Goal: Task Accomplishment & Management: Use online tool/utility

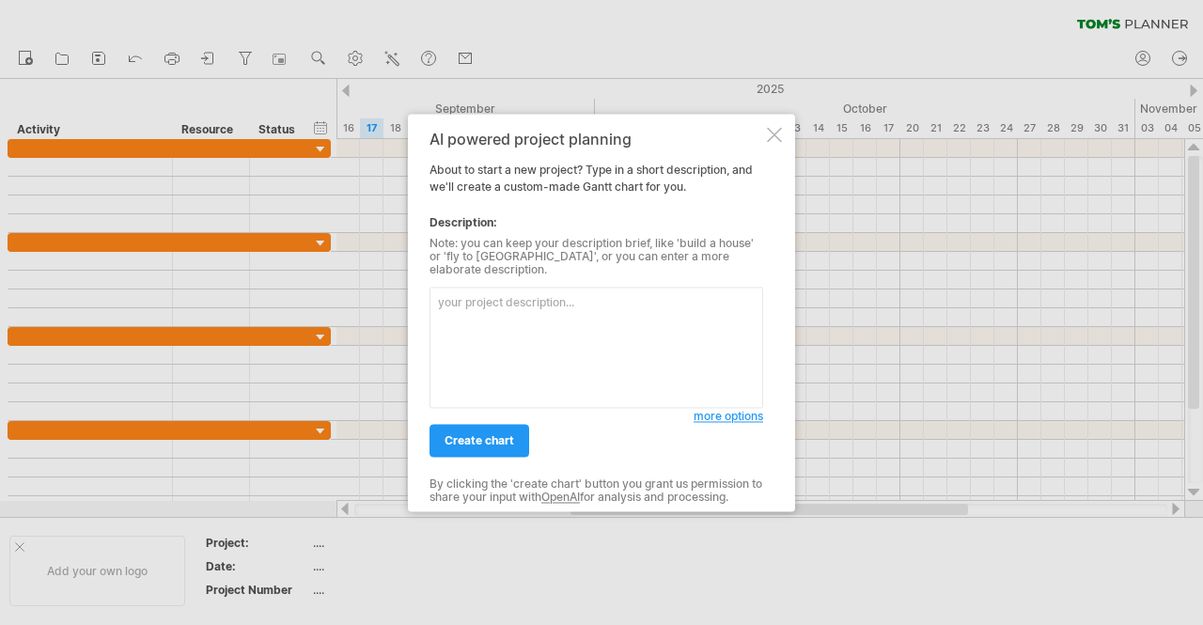
paste textarea "Loremip 6791 Dolorsit AME consectet (adipisc elitsed, doeiusmod tempo, incididu…"
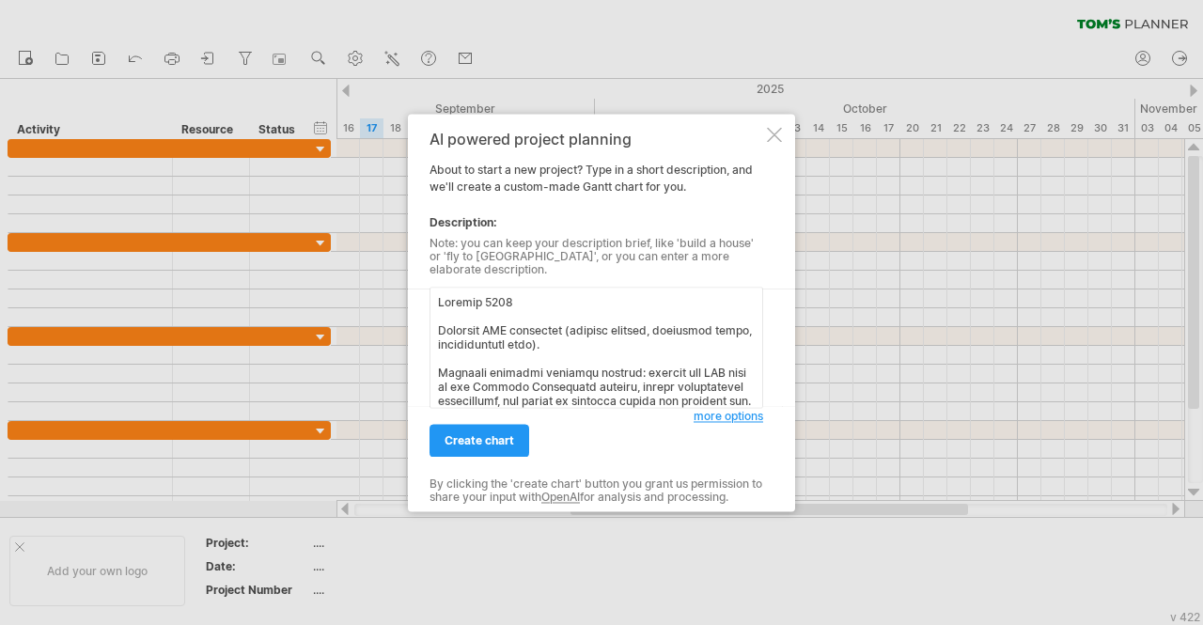
scroll to position [676, 0]
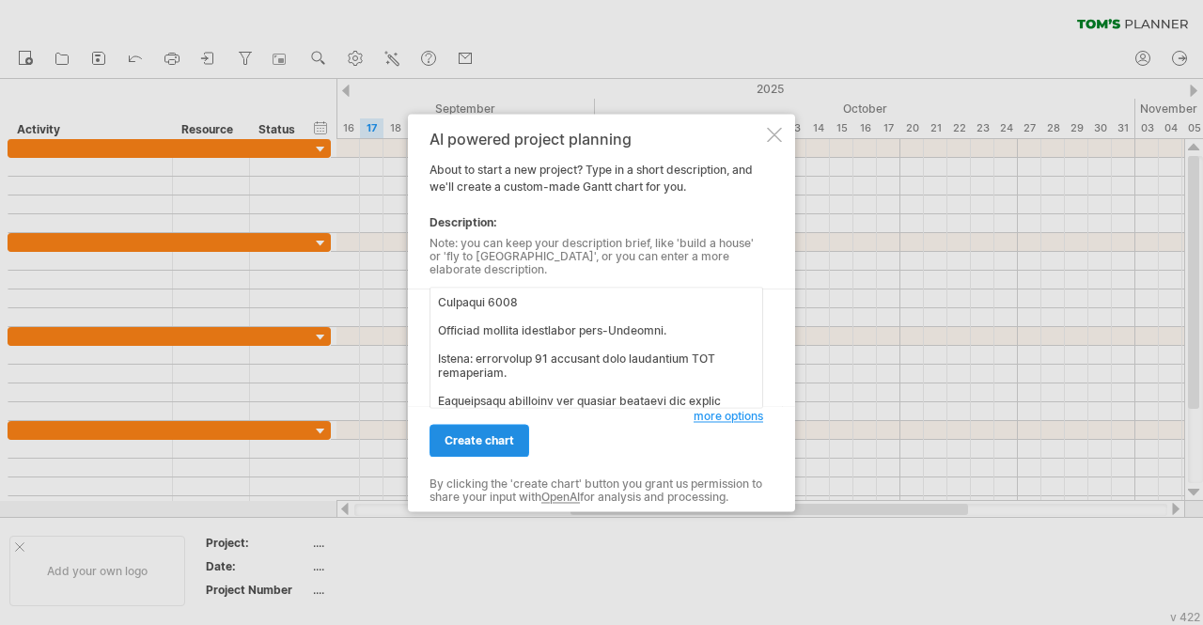
type textarea "Loremip 6791 Dolorsit AME consectet (adipisc elitsed, doeiusmod tempo, incididu…"
click at [503, 437] on span "create chart" at bounding box center [479, 440] width 70 height 14
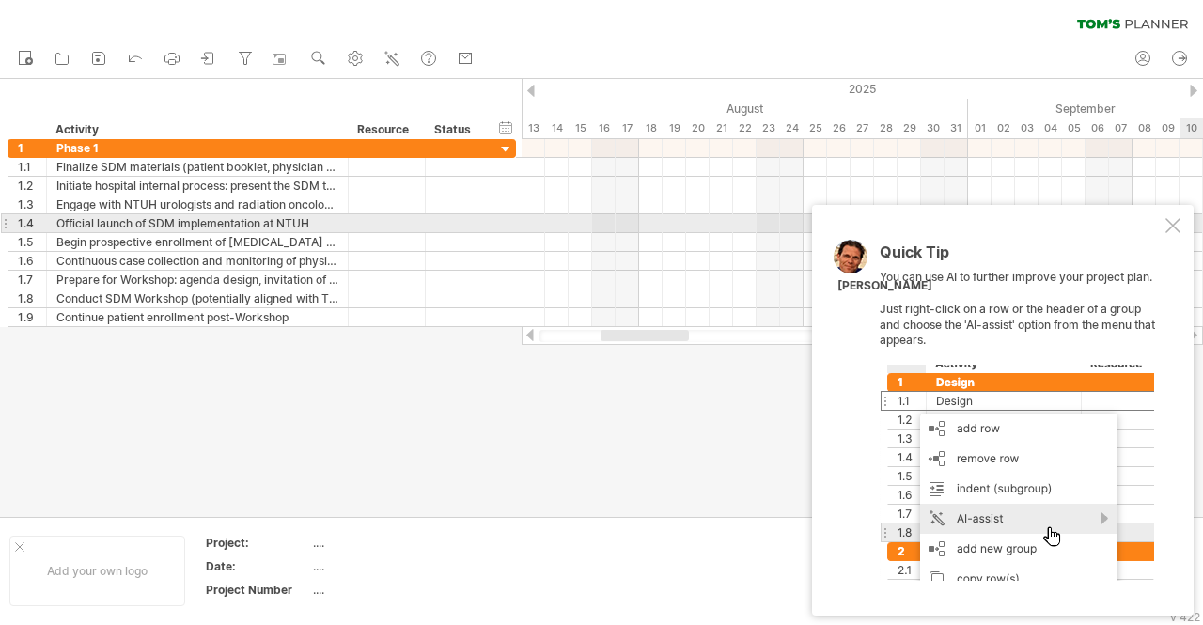
click at [1172, 226] on div at bounding box center [1172, 225] width 15 height 15
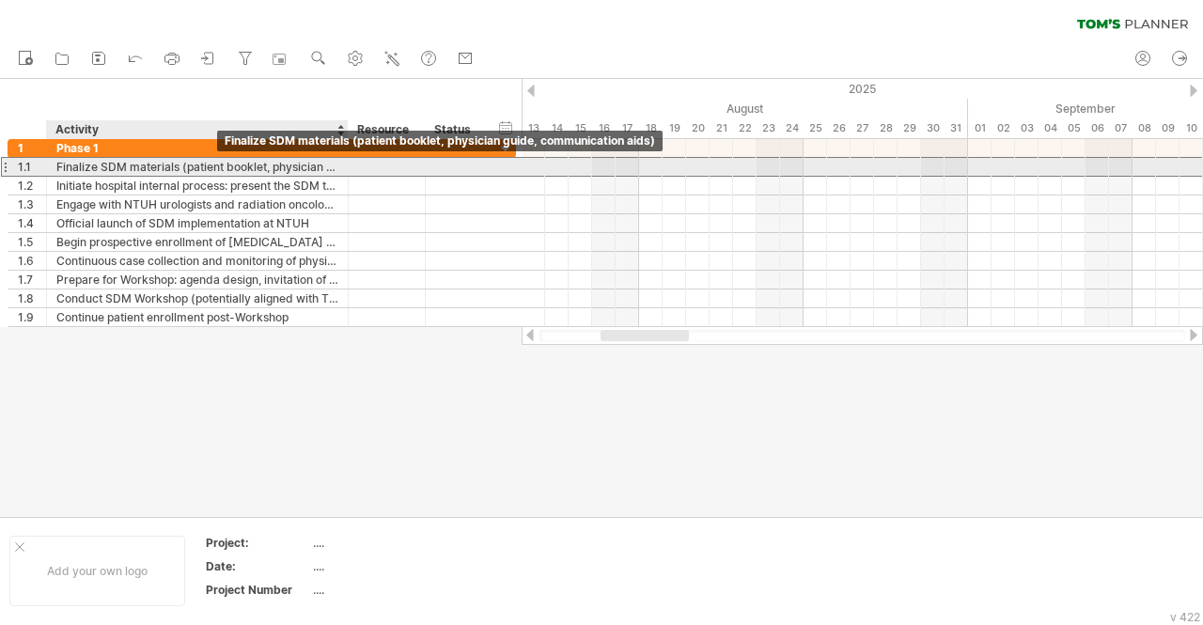
click at [219, 170] on div "Finalize SDM materials (patient booklet, physician guide, communication aids)" at bounding box center [197, 167] width 282 height 18
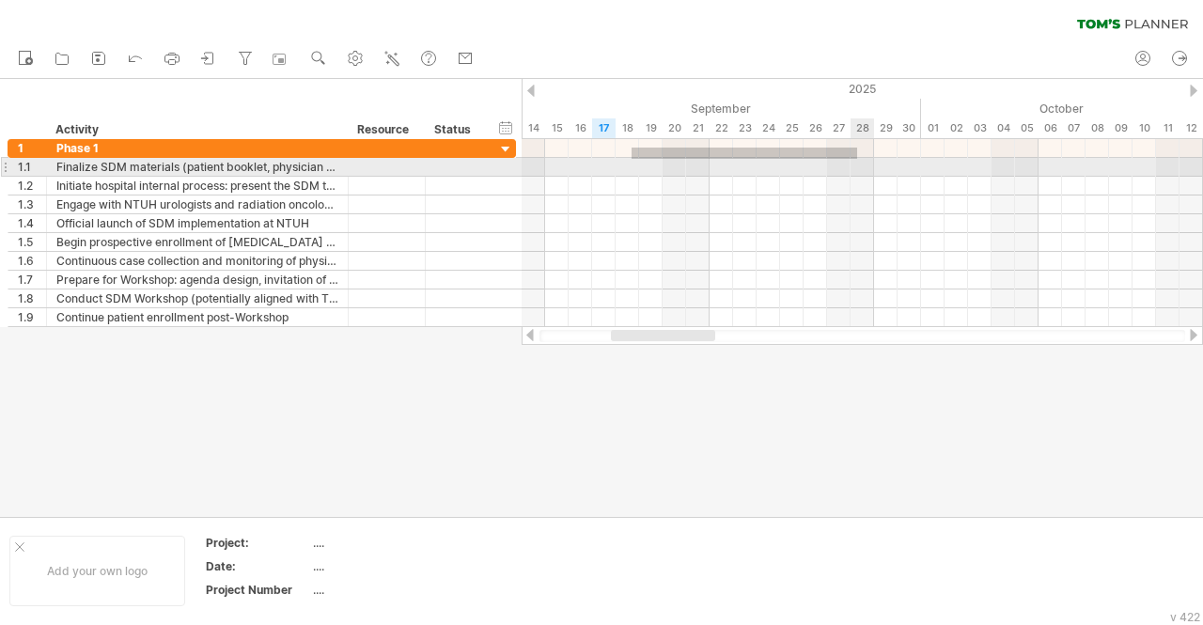
drag, startPoint x: 631, startPoint y: 147, endPoint x: 857, endPoint y: 159, distance: 225.8
click at [857, 159] on div at bounding box center [861, 233] width 681 height 188
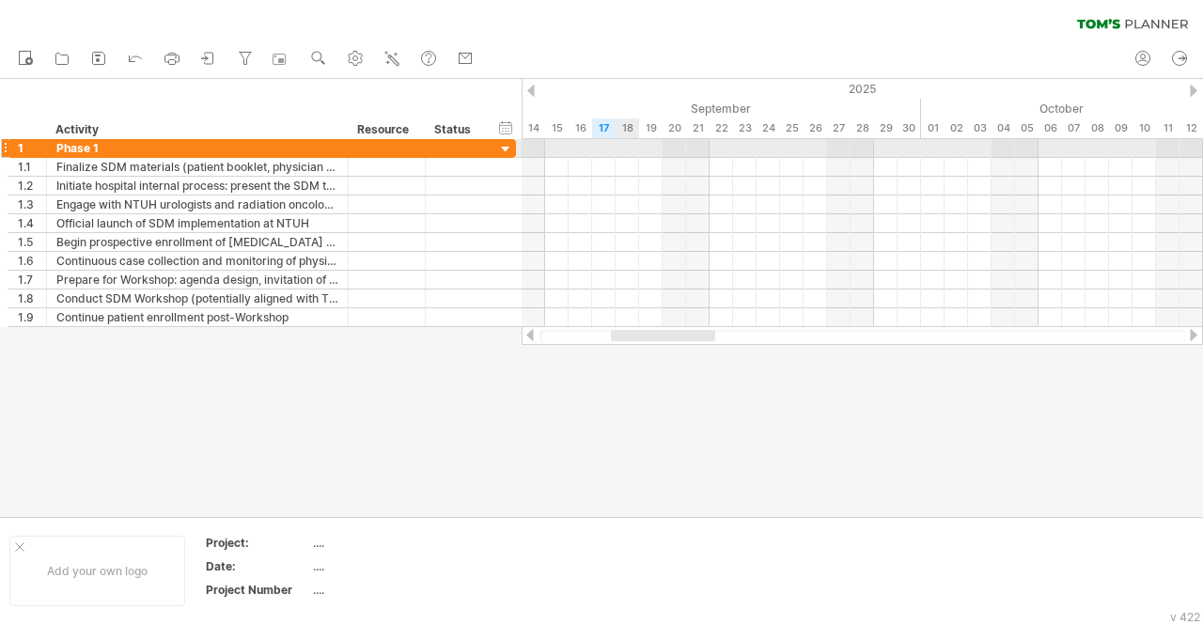
click at [634, 145] on div at bounding box center [861, 148] width 681 height 19
click at [644, 147] on div at bounding box center [861, 148] width 681 height 19
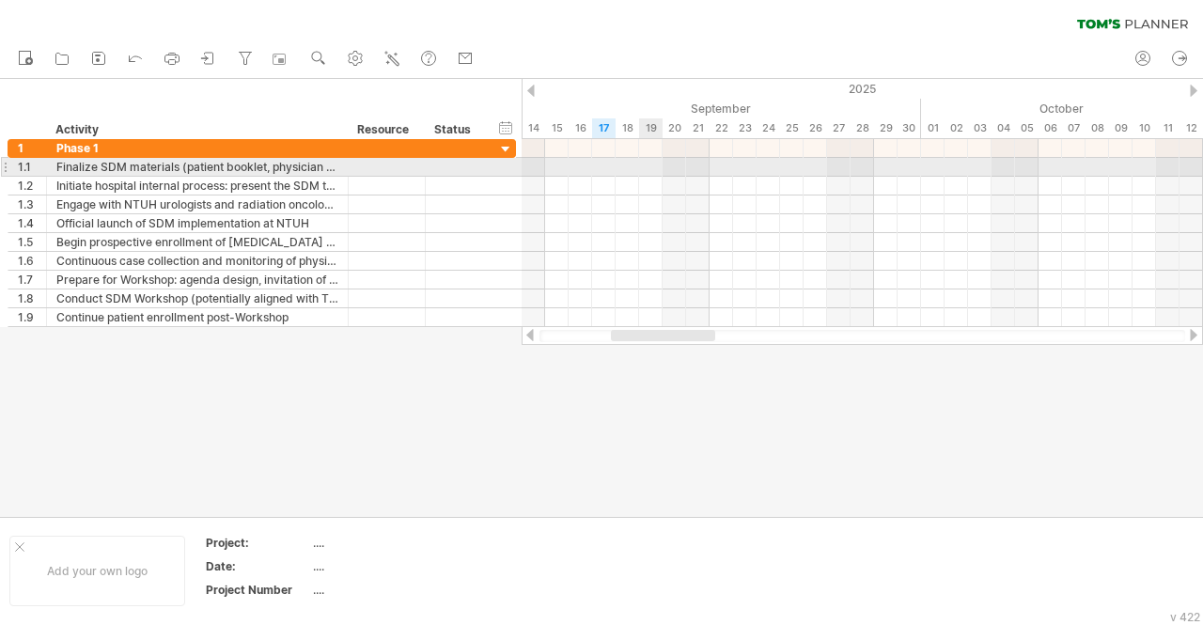
click at [652, 168] on div at bounding box center [861, 167] width 681 height 19
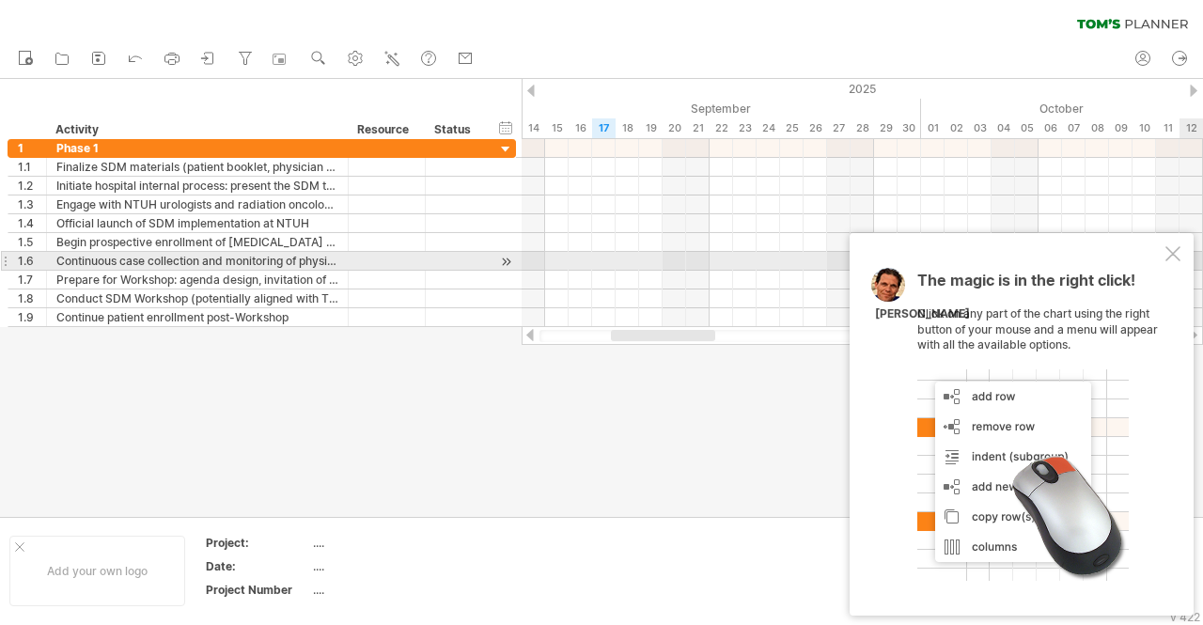
click at [1176, 255] on div at bounding box center [1172, 253] width 15 height 15
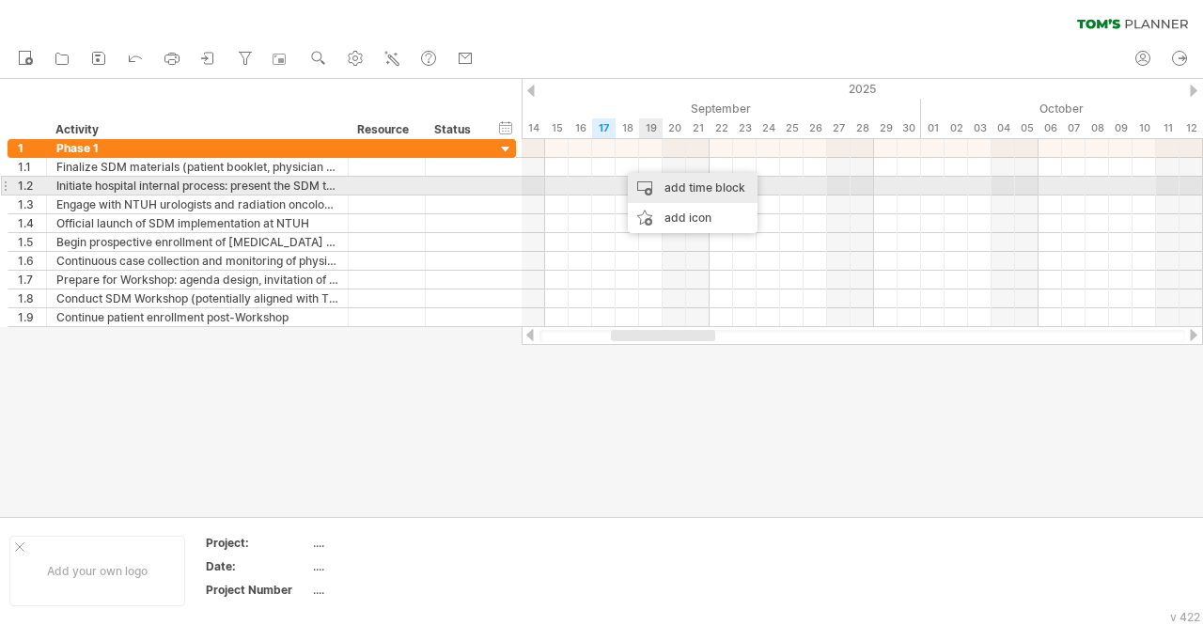
click at [665, 187] on div "add time block" at bounding box center [693, 188] width 130 height 30
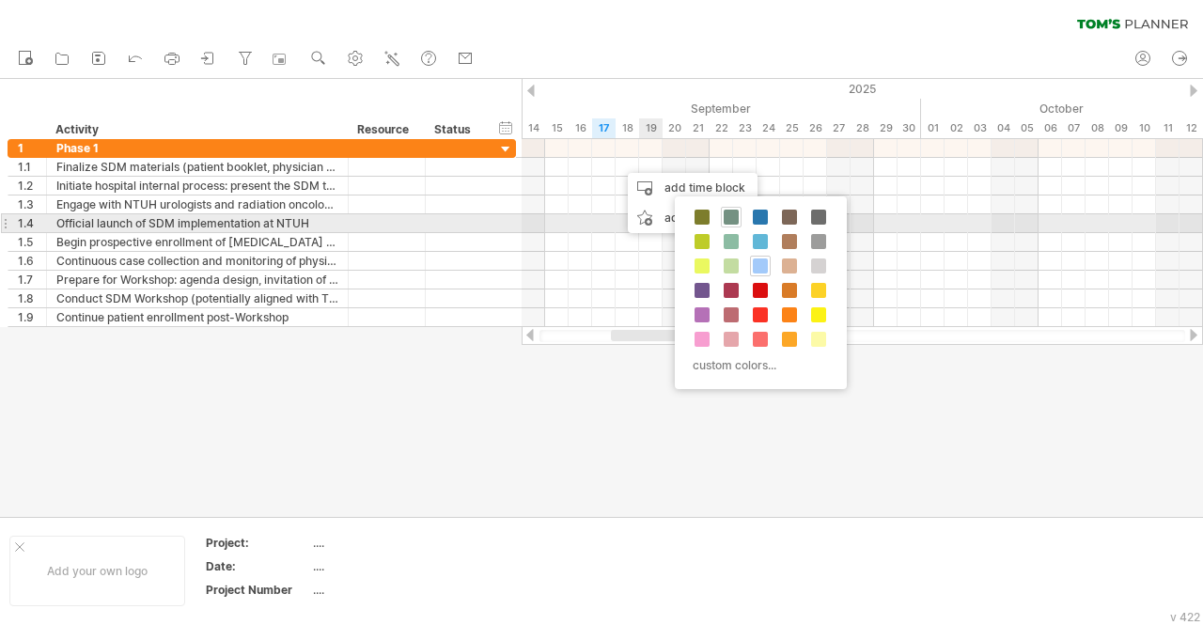
click at [727, 215] on span at bounding box center [730, 217] width 15 height 15
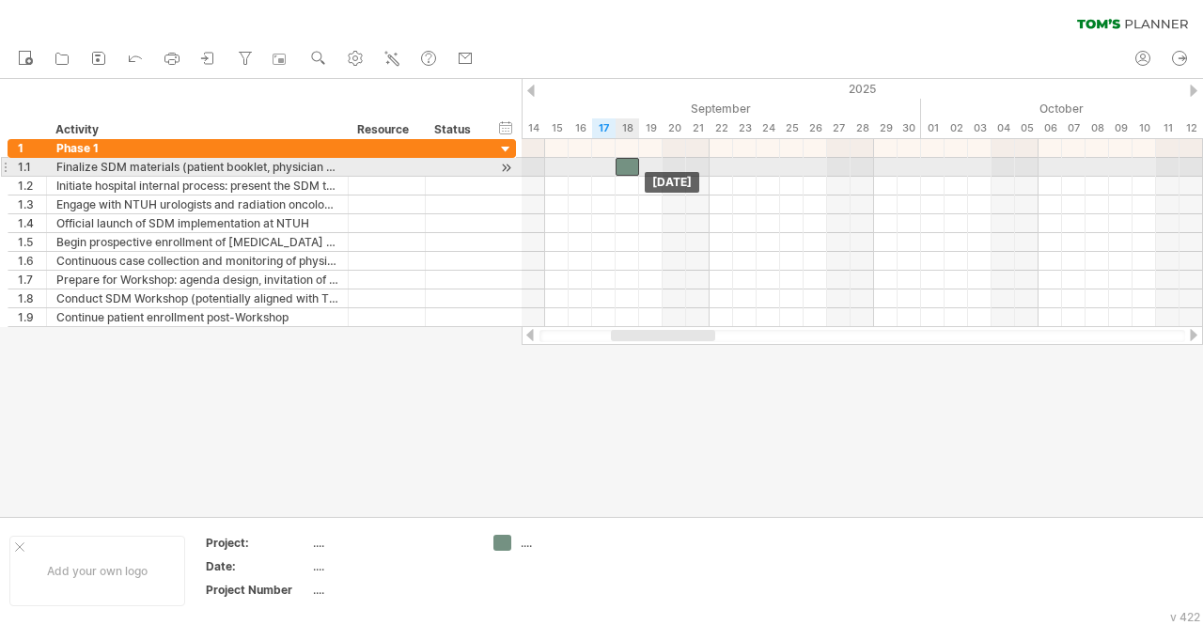
click at [623, 164] on div at bounding box center [626, 167] width 23 height 18
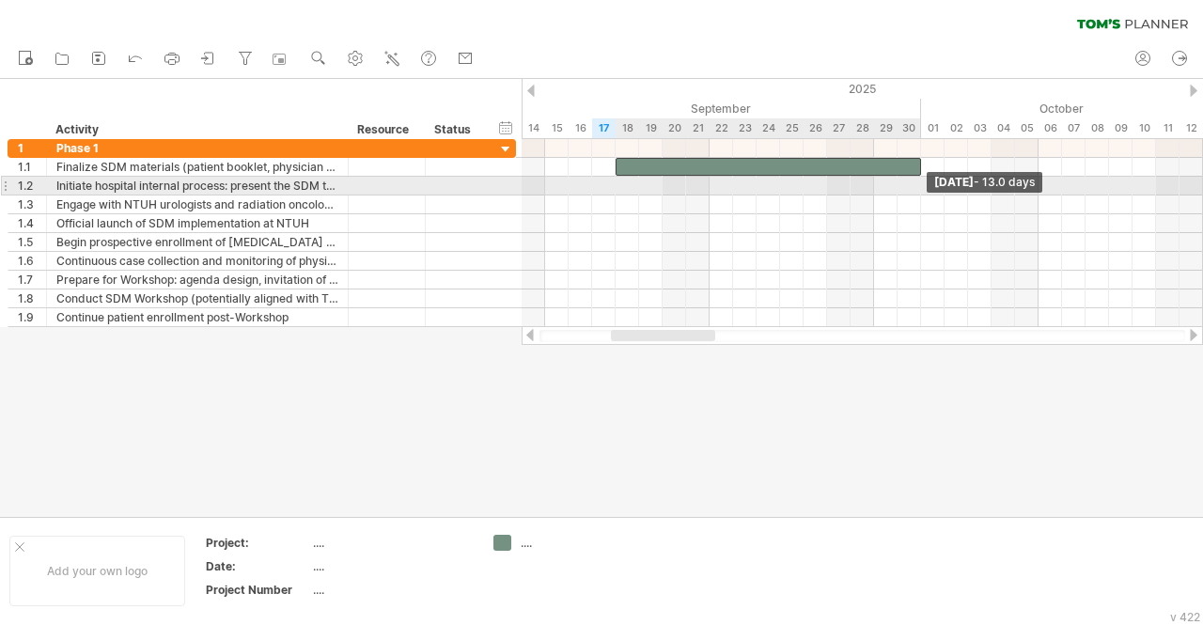
drag, startPoint x: 642, startPoint y: 165, endPoint x: 923, endPoint y: 189, distance: 281.9
click at [923, 189] on div "[DATE] - 13.0 days [DATE]" at bounding box center [861, 233] width 681 height 188
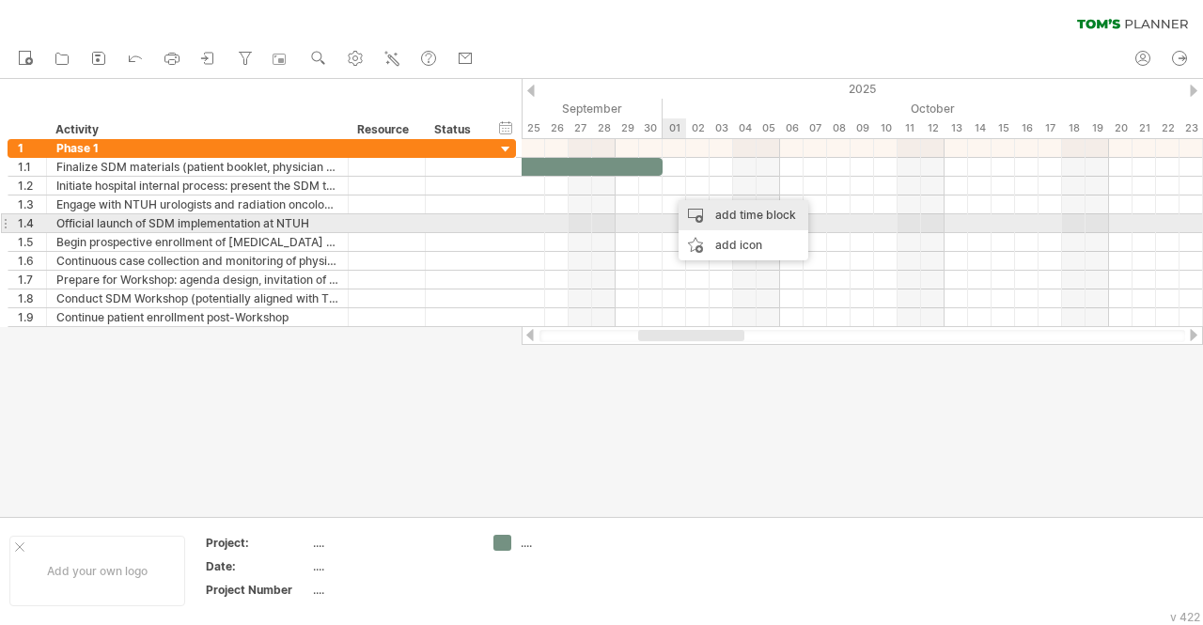
click at [713, 217] on div "add time block" at bounding box center [743, 215] width 130 height 30
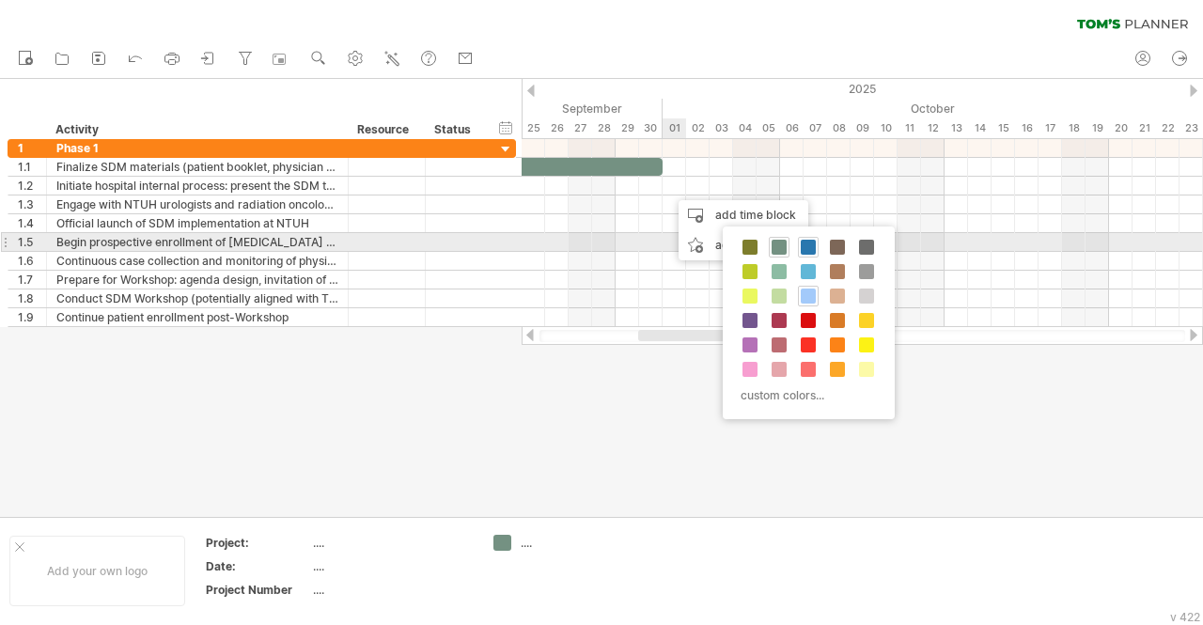
click at [803, 248] on span at bounding box center [807, 247] width 15 height 15
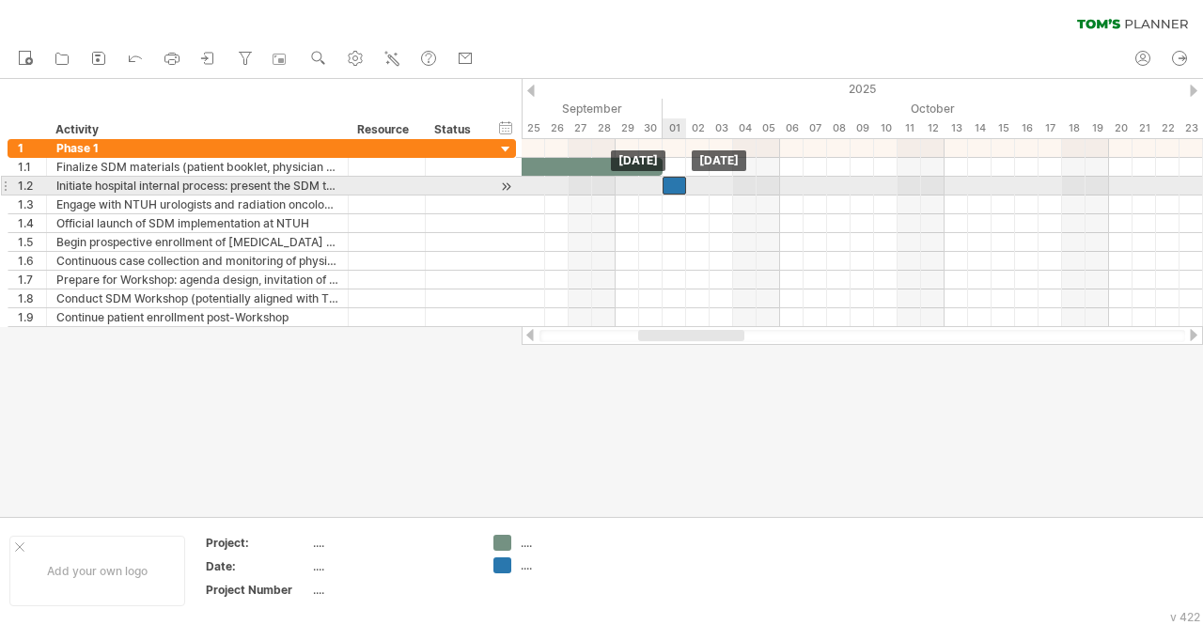
drag, startPoint x: 691, startPoint y: 183, endPoint x: 680, endPoint y: 182, distance: 11.3
click at [680, 182] on div at bounding box center [673, 186] width 23 height 18
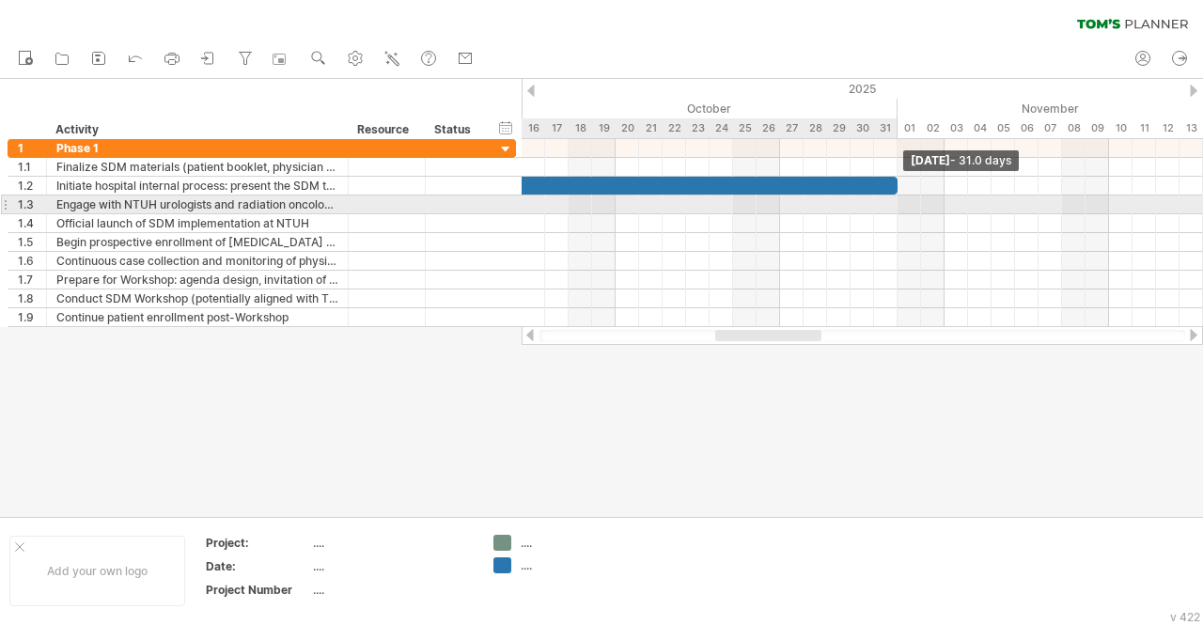
drag, startPoint x: 683, startPoint y: 187, endPoint x: 894, endPoint y: 198, distance: 211.7
click at [894, 198] on div "[DATE] - 31.0 days [DATE]" at bounding box center [861, 233] width 681 height 188
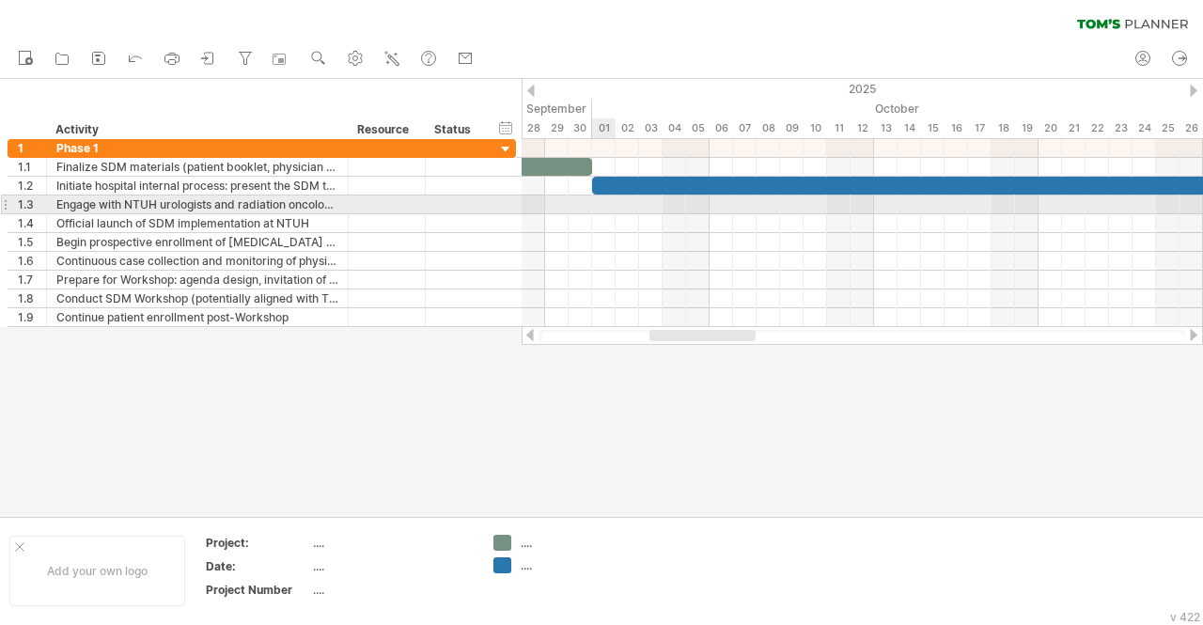
click at [599, 198] on div at bounding box center [861, 204] width 681 height 19
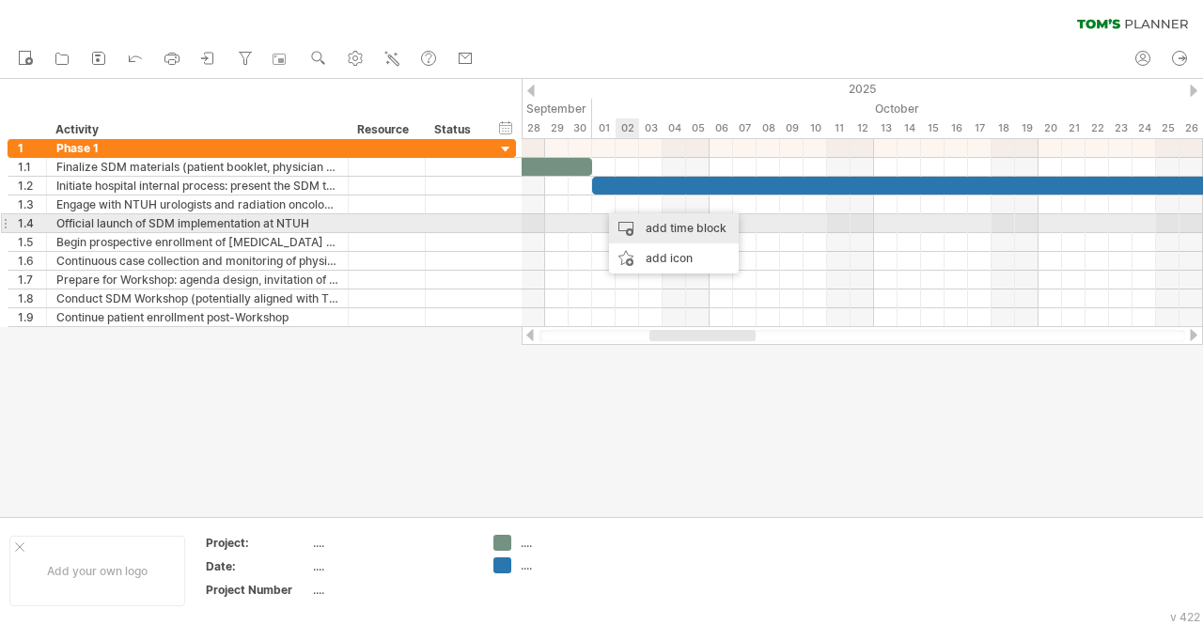
click at [652, 225] on div "add time block" at bounding box center [674, 228] width 130 height 30
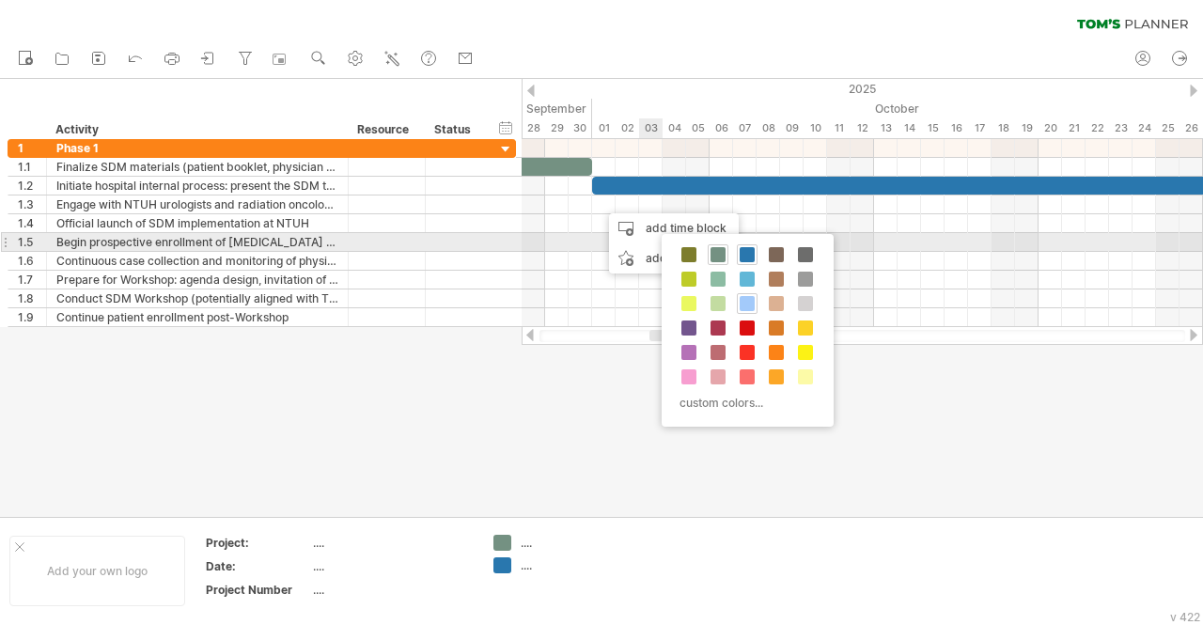
click at [681, 238] on body "progress(100%) Trying to reach [DOMAIN_NAME] Connected again... 0% clear filter…" at bounding box center [601, 314] width 1203 height 629
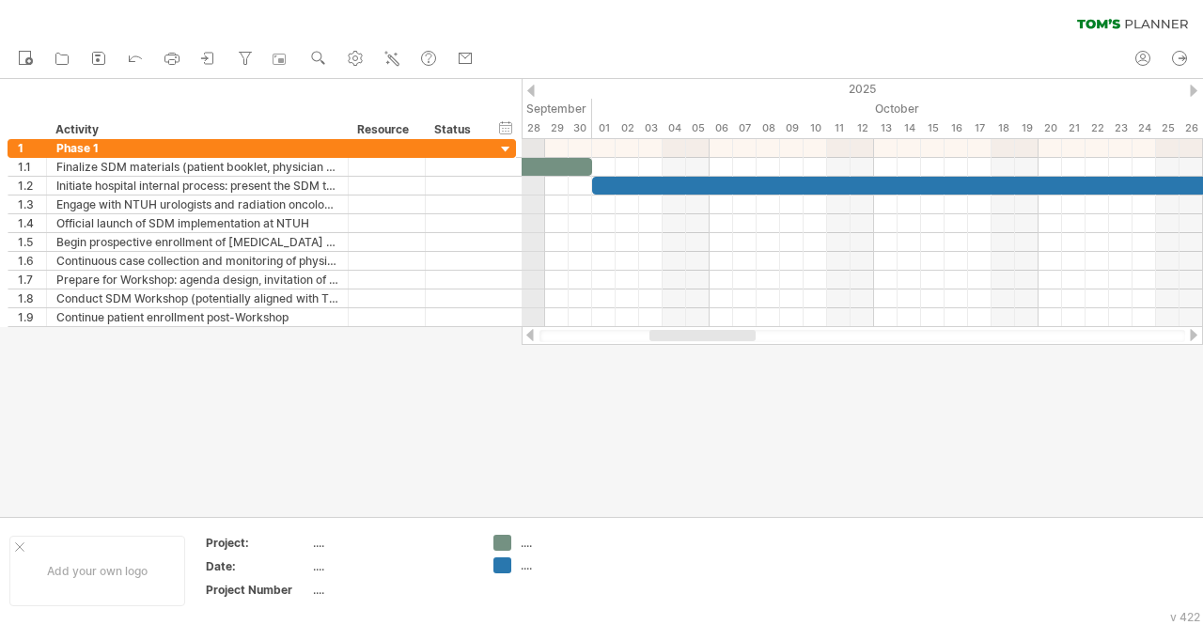
click at [540, 110] on div "September" at bounding box center [239, 109] width 705 height 20
click at [391, 56] on line at bounding box center [390, 57] width 2 height 2
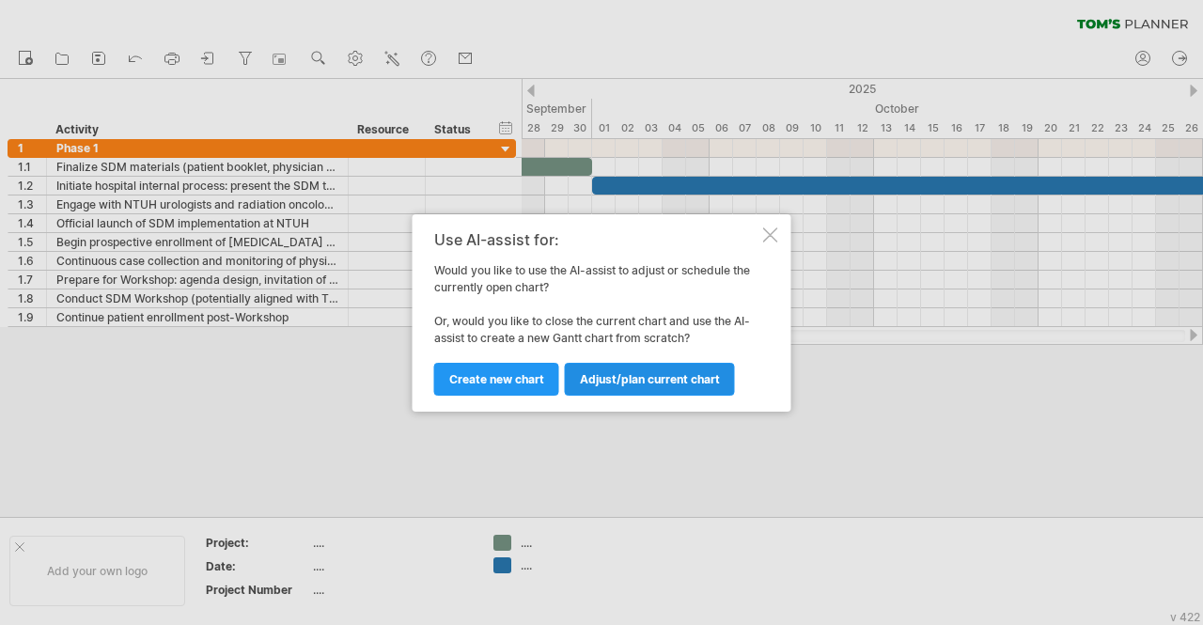
click at [635, 386] on link "Adjust/plan current chart" at bounding box center [650, 379] width 170 height 33
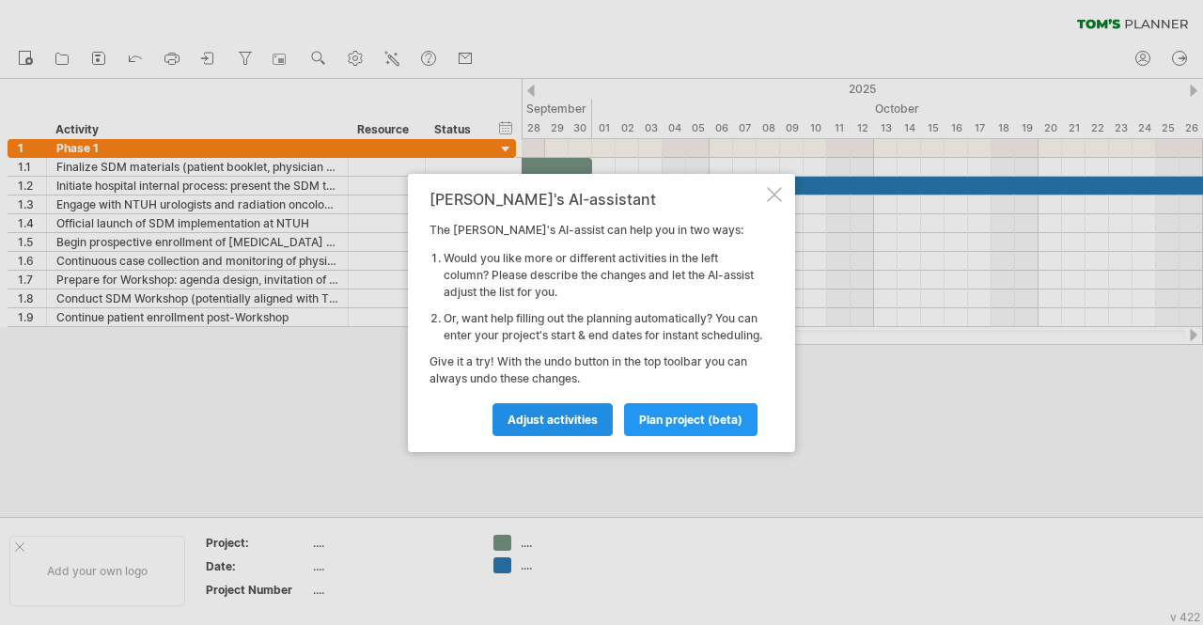
click at [582, 434] on link "Adjust activities" at bounding box center [552, 419] width 120 height 33
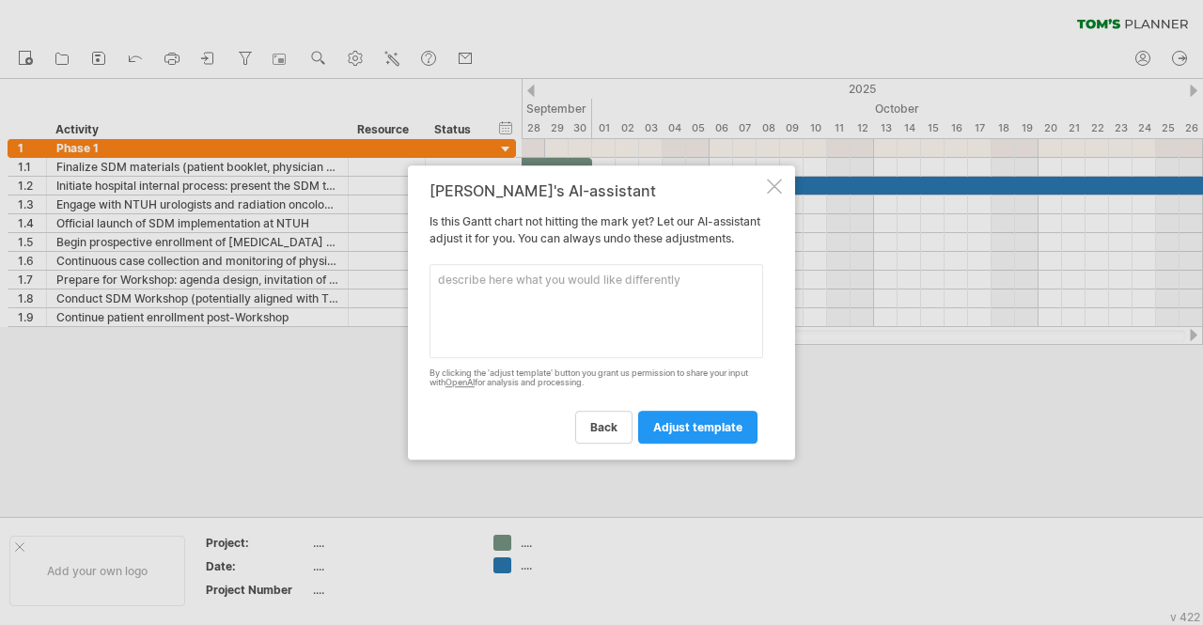
click at [613, 339] on textarea at bounding box center [596, 311] width 334 height 94
type textarea "Adjust time by weekly basis"
click at [681, 434] on span "adjust template" at bounding box center [697, 427] width 89 height 14
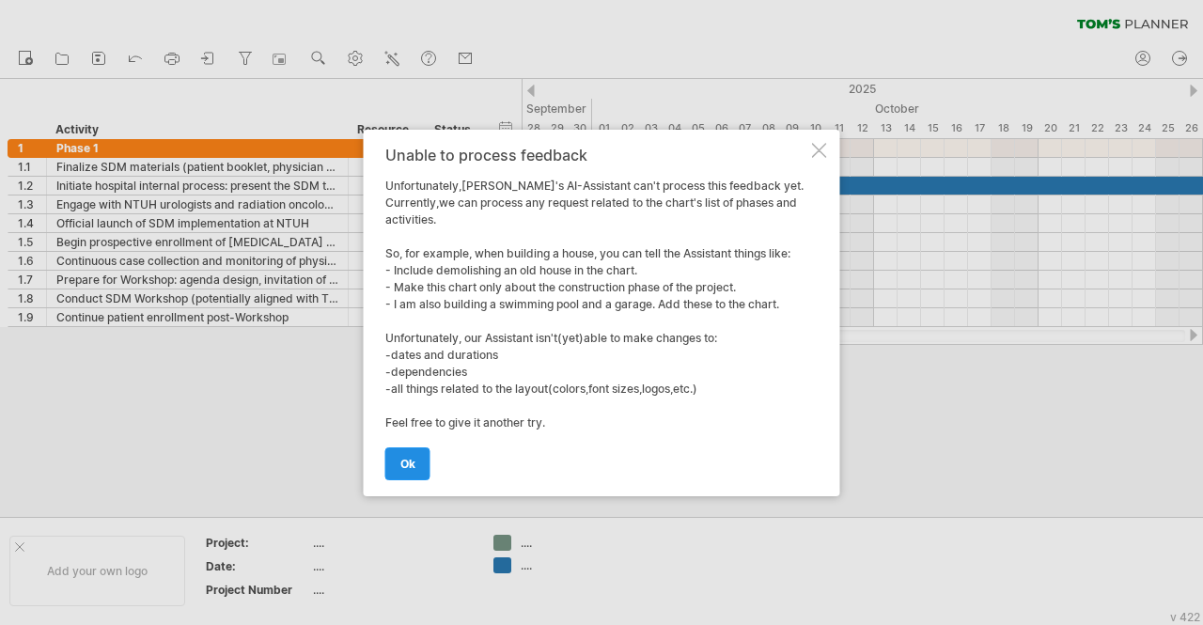
click at [402, 468] on span "ok" at bounding box center [407, 464] width 15 height 14
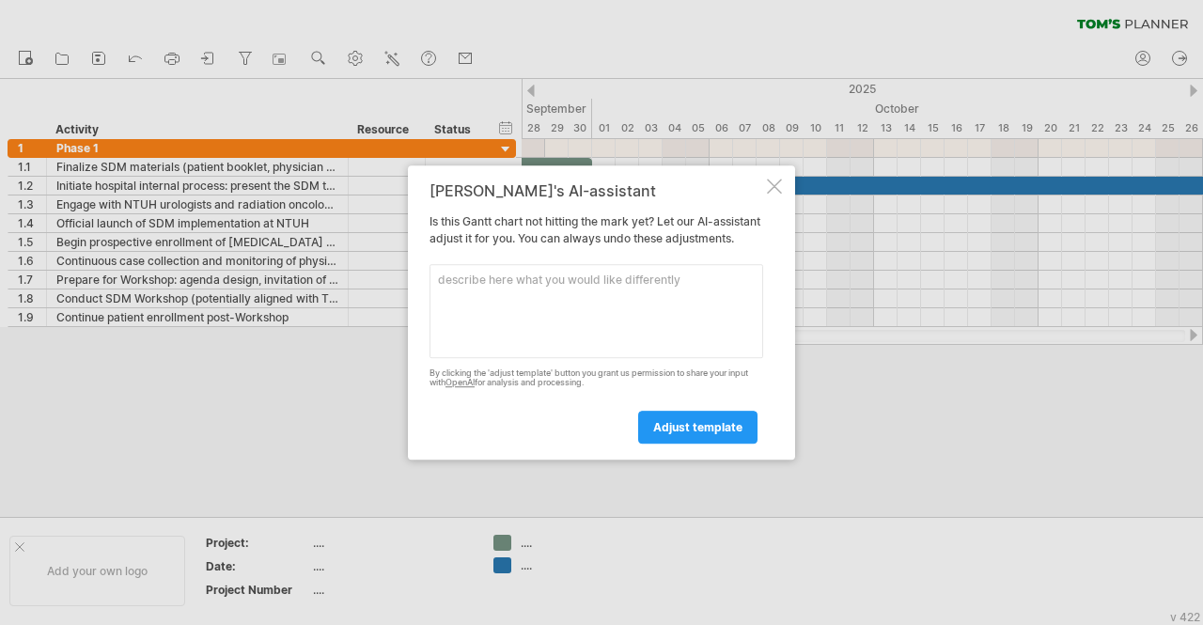
click at [642, 303] on textarea at bounding box center [596, 311] width 334 height 94
click at [774, 179] on div at bounding box center [774, 186] width 15 height 15
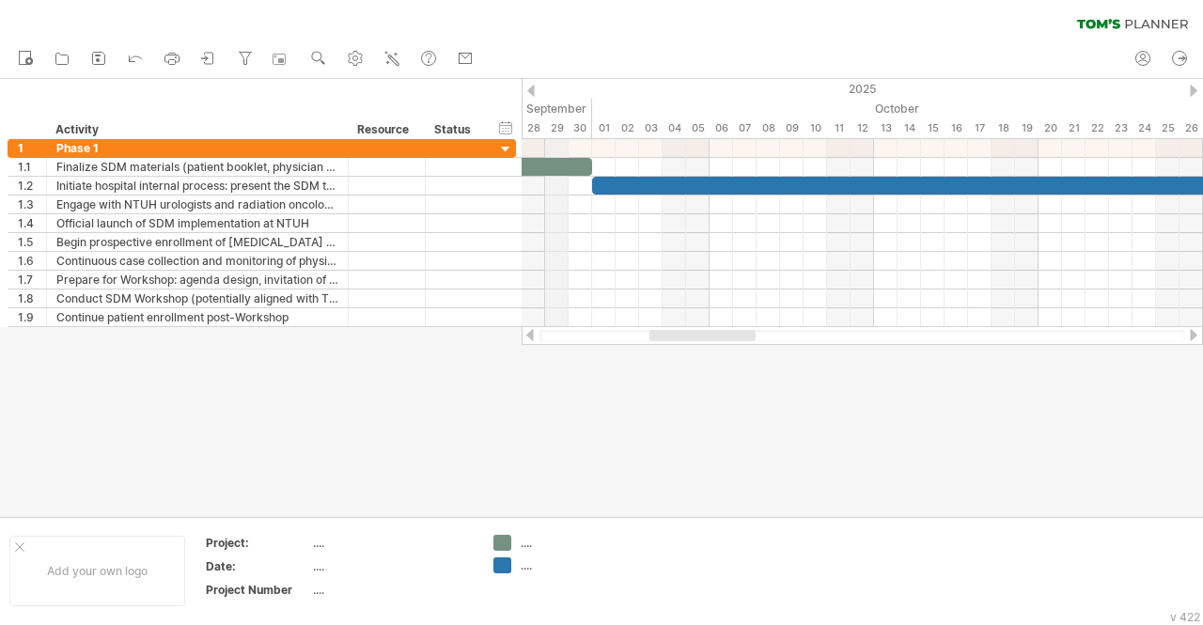
click at [545, 106] on div "September" at bounding box center [239, 109] width 705 height 20
click at [508, 129] on div "hide start/end/duration show start/end/duration" at bounding box center [506, 127] width 18 height 20
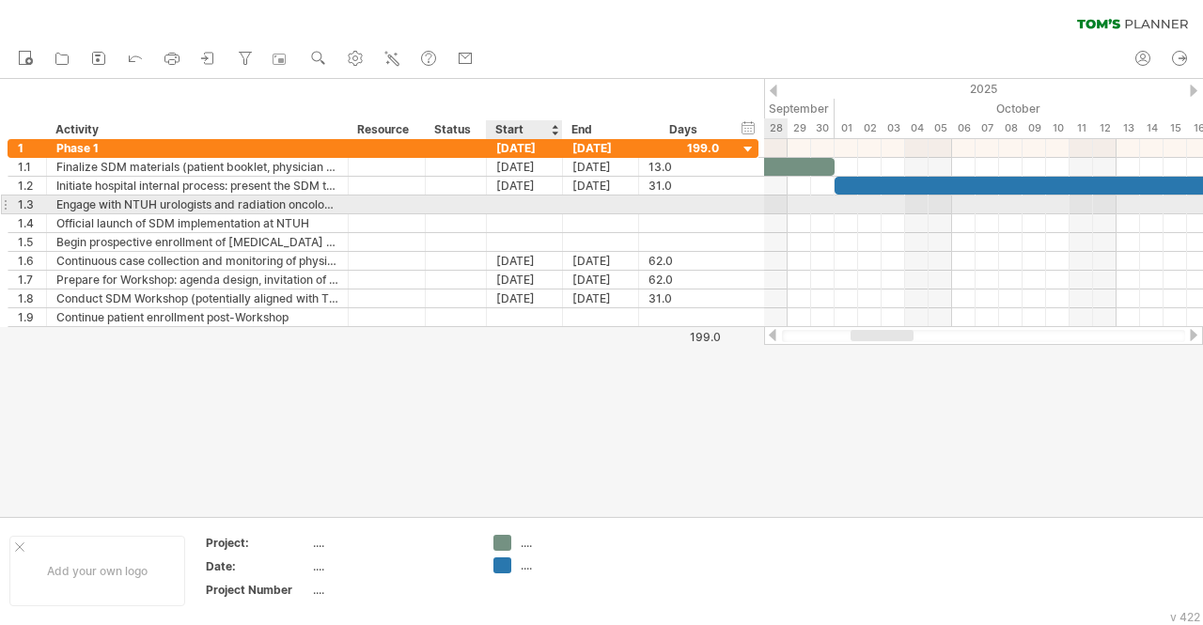
click at [528, 204] on div at bounding box center [525, 204] width 76 height 18
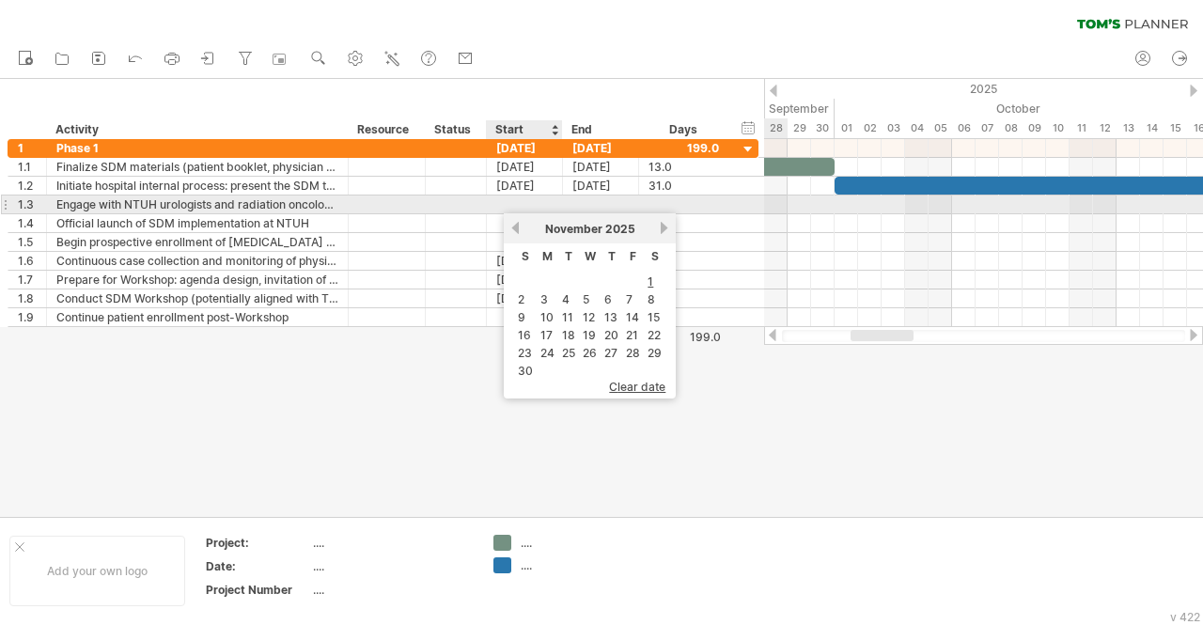
click at [505, 198] on div at bounding box center [525, 204] width 76 height 18
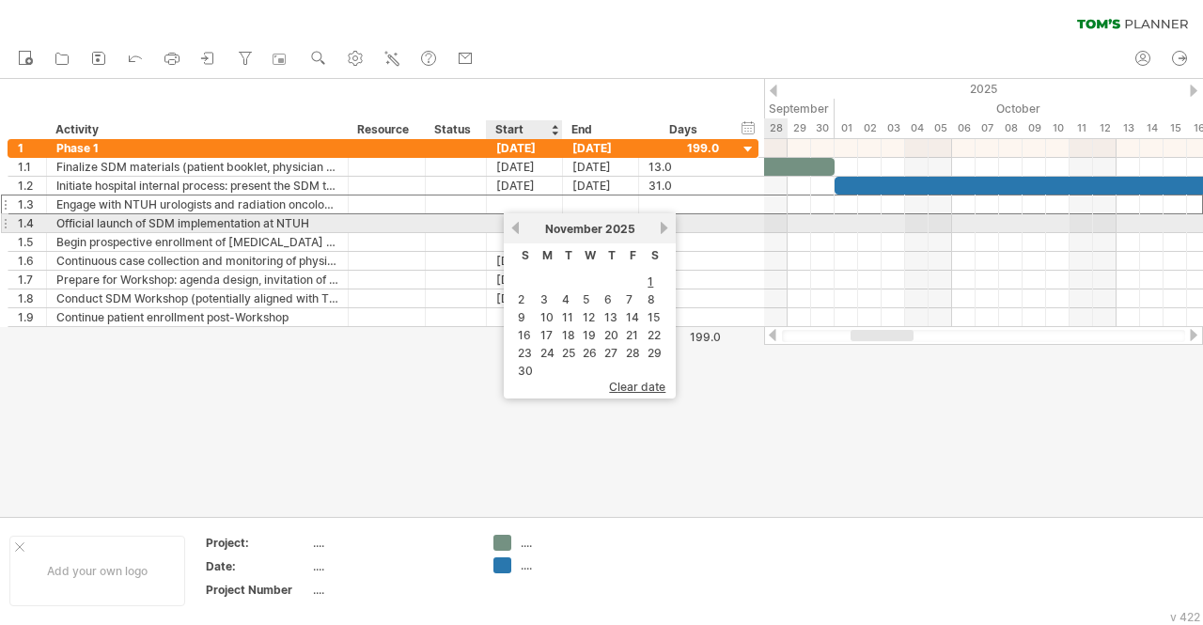
click at [513, 225] on link "previous" at bounding box center [515, 228] width 14 height 14
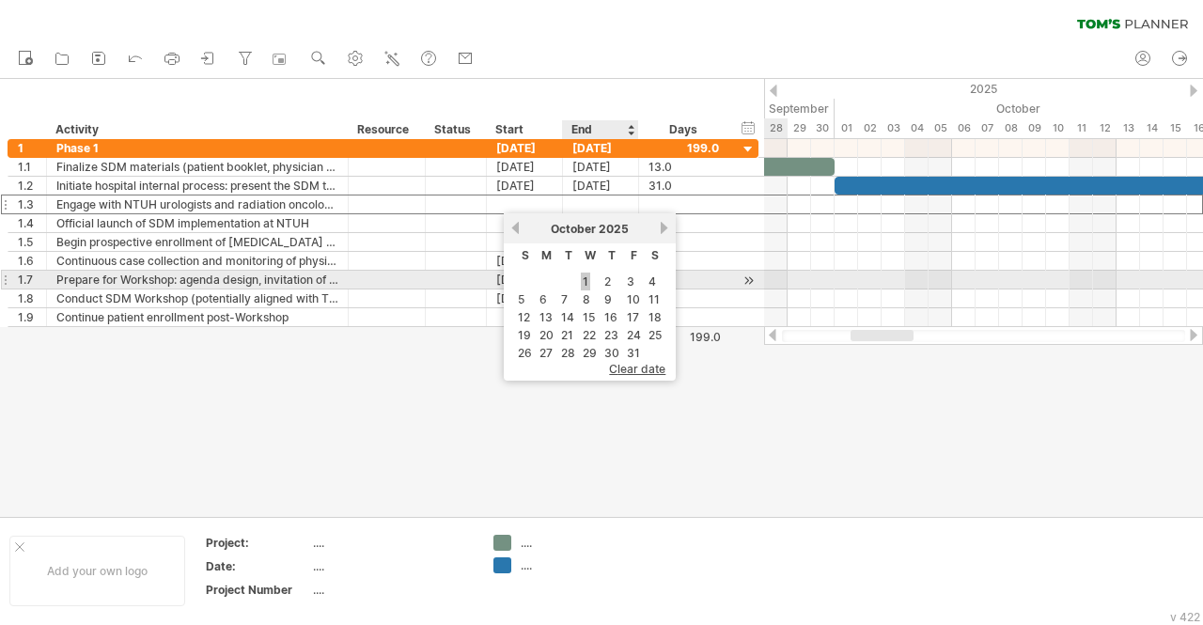
click at [582, 277] on link "1" at bounding box center [585, 281] width 9 height 18
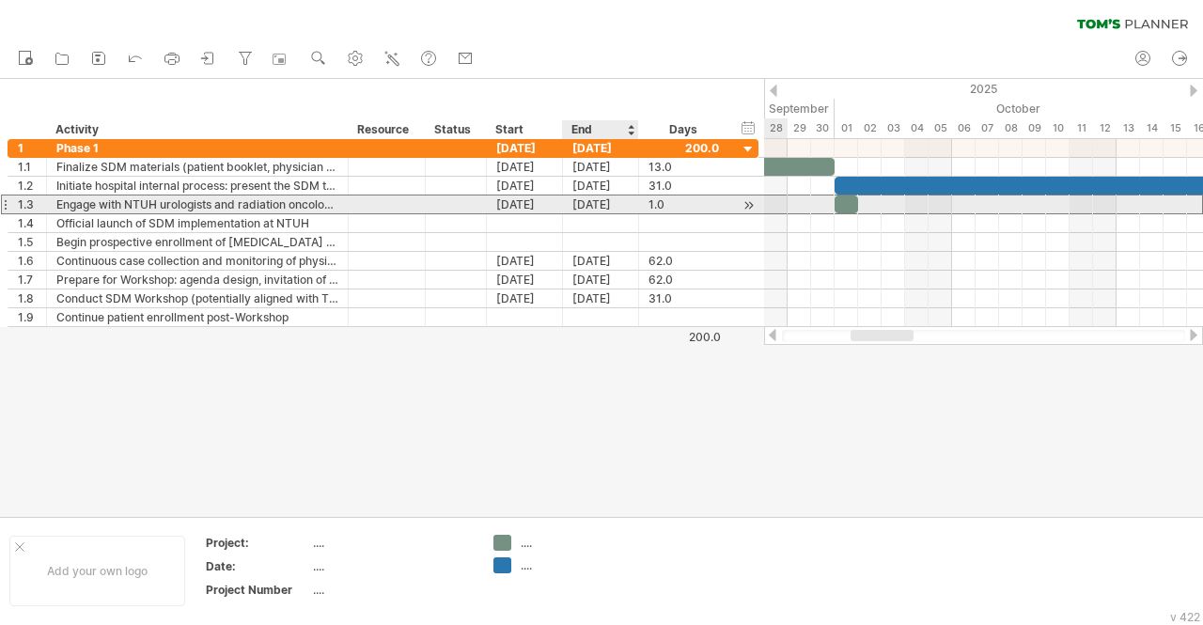
click at [595, 200] on div "[DATE]" at bounding box center [601, 204] width 76 height 18
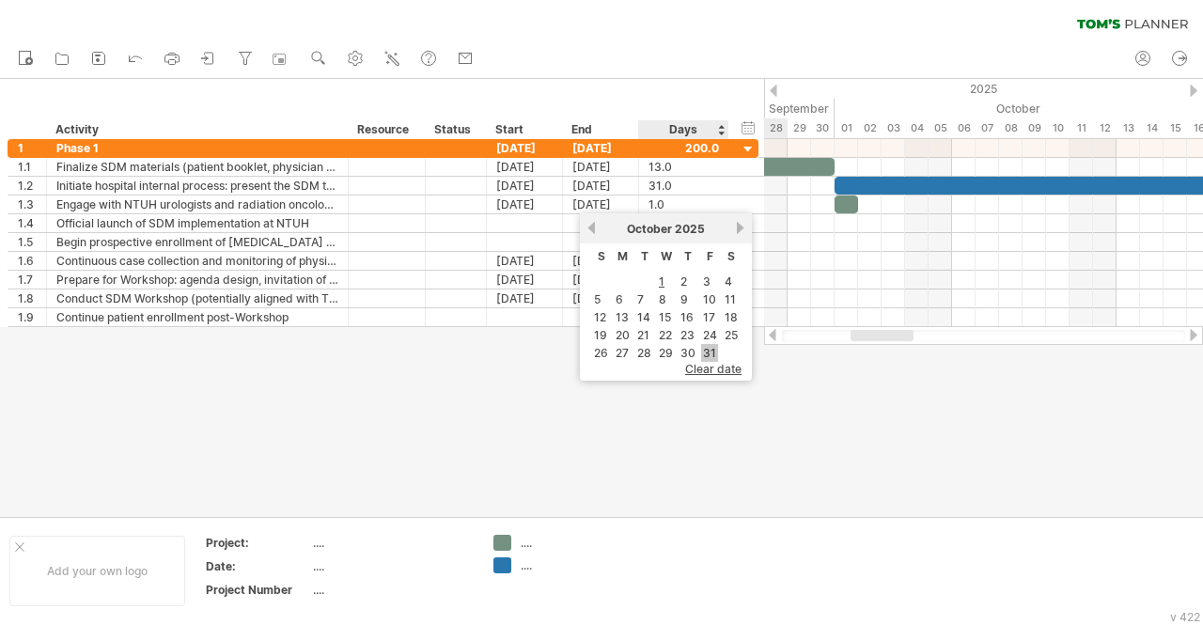
click at [709, 350] on link "31" at bounding box center [709, 353] width 17 height 18
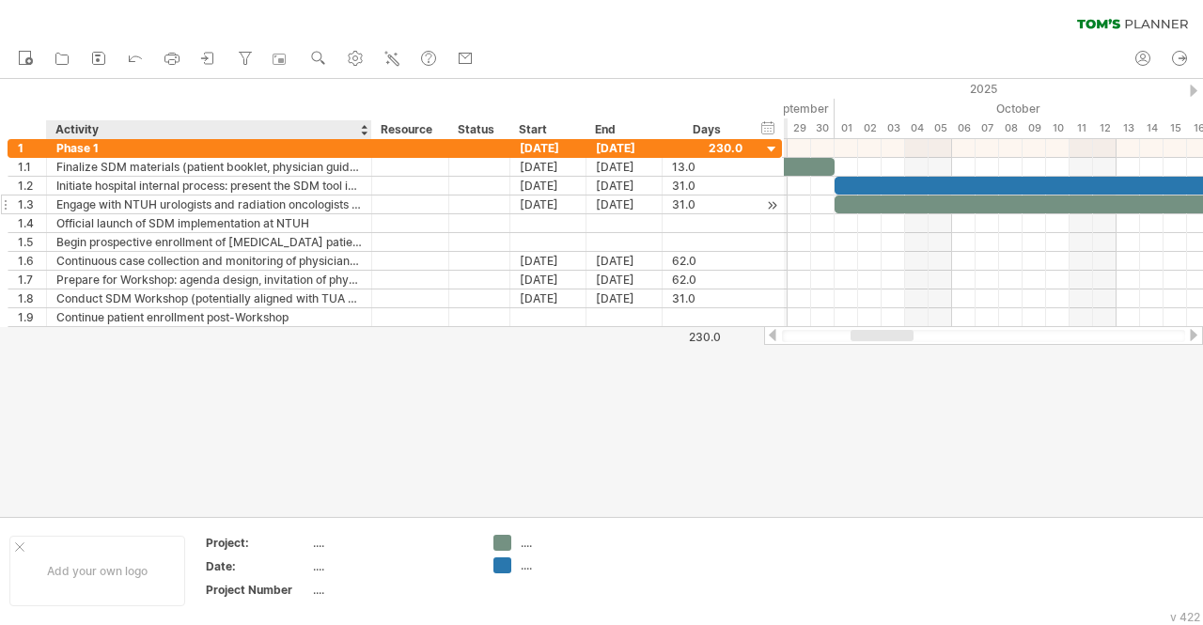
drag, startPoint x: 344, startPoint y: 129, endPoint x: 367, endPoint y: 205, distance: 79.6
click at [367, 205] on div "Trying to reach [DOMAIN_NAME] Connected again... 0% clear filter new 1" at bounding box center [601, 312] width 1203 height 625
click at [355, 471] on div at bounding box center [601, 298] width 1203 height 438
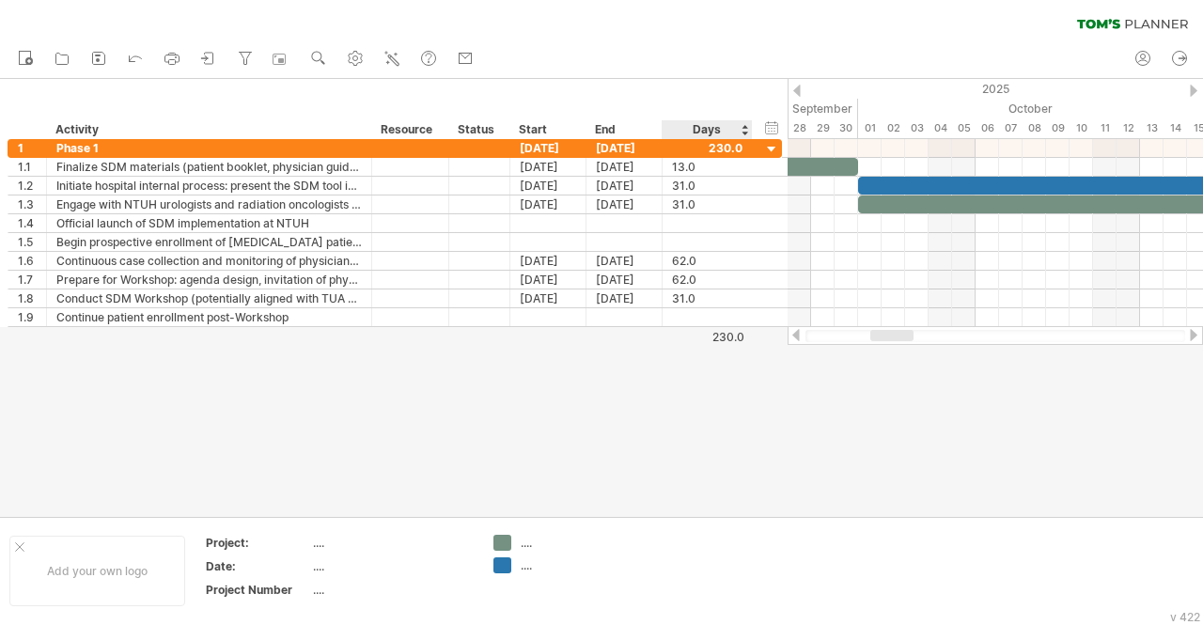
click at [711, 127] on div "Days" at bounding box center [705, 129] width 89 height 19
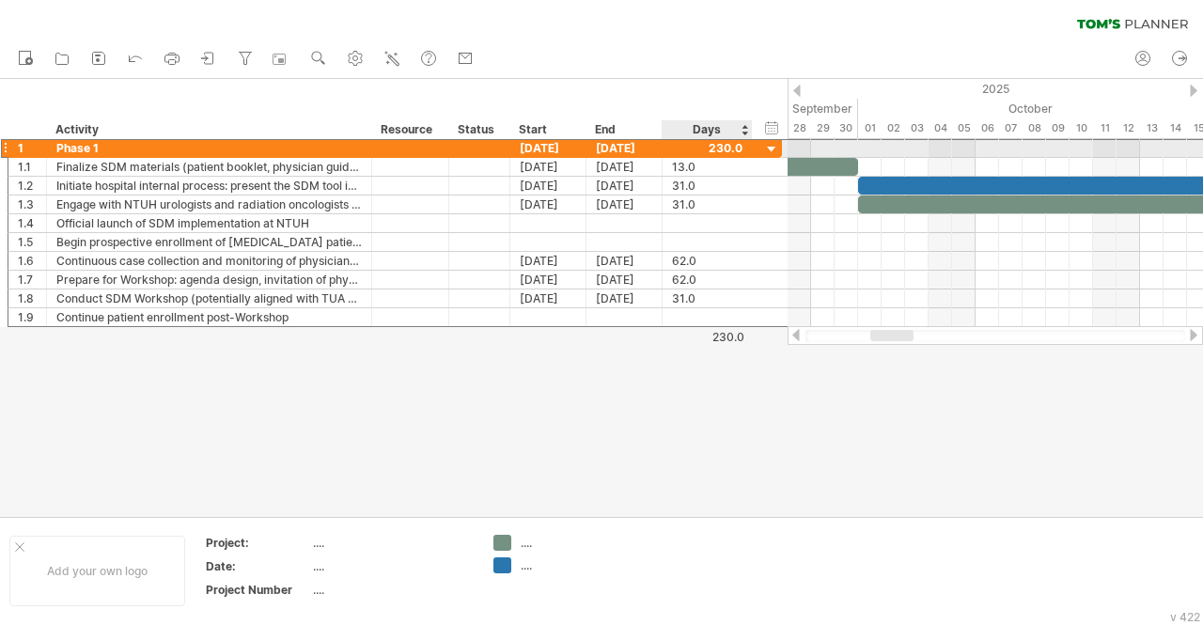
click at [718, 148] on div at bounding box center [707, 148] width 70 height 18
click at [767, 151] on div at bounding box center [772, 150] width 18 height 18
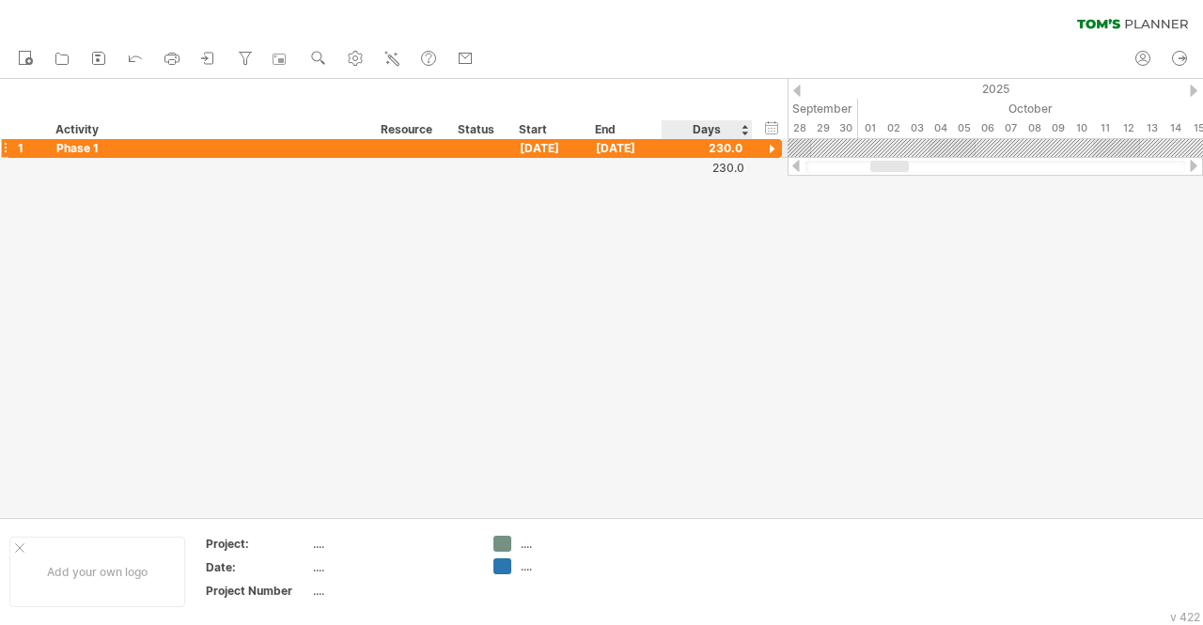
click at [767, 151] on div at bounding box center [772, 150] width 18 height 18
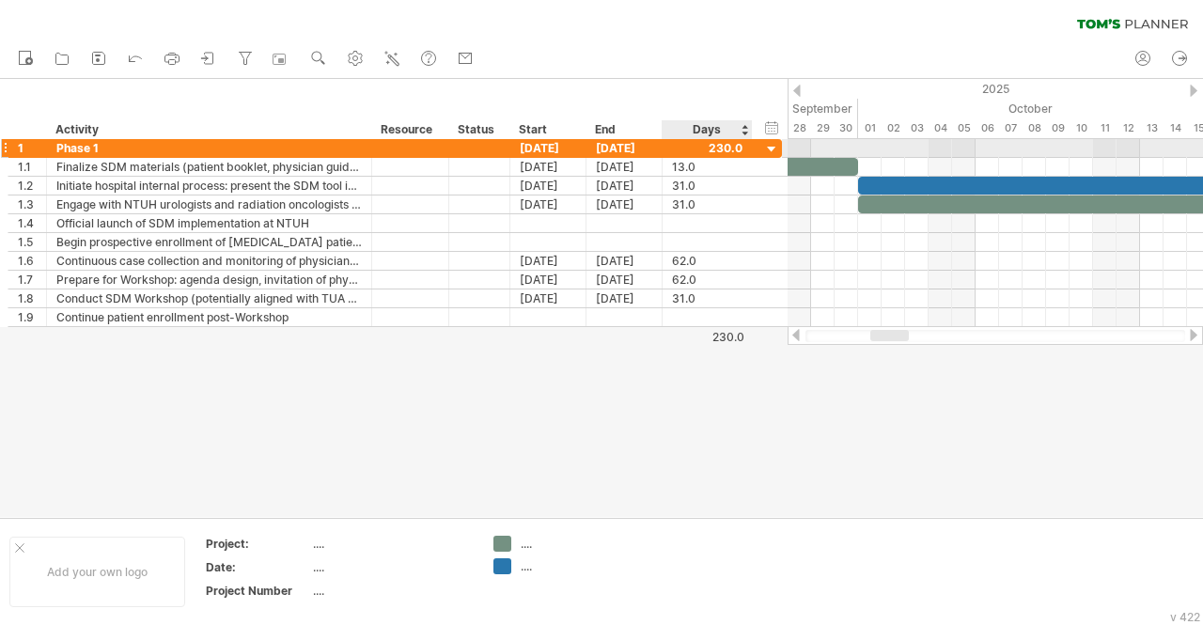
click at [769, 151] on div at bounding box center [772, 150] width 18 height 18
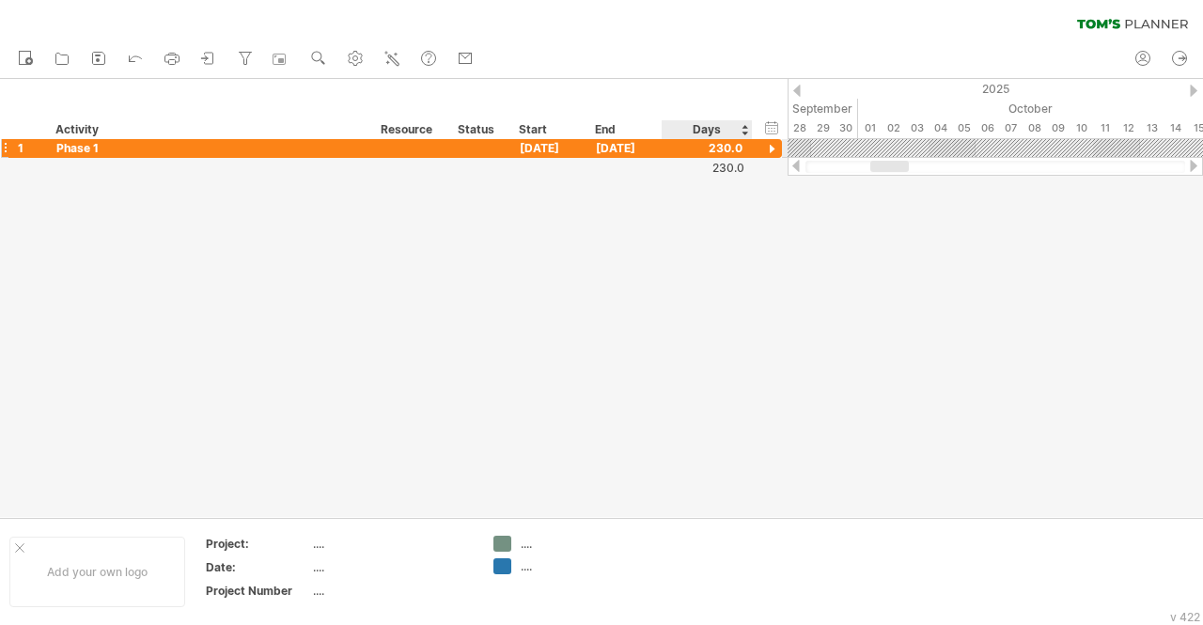
click at [769, 151] on div at bounding box center [772, 150] width 18 height 18
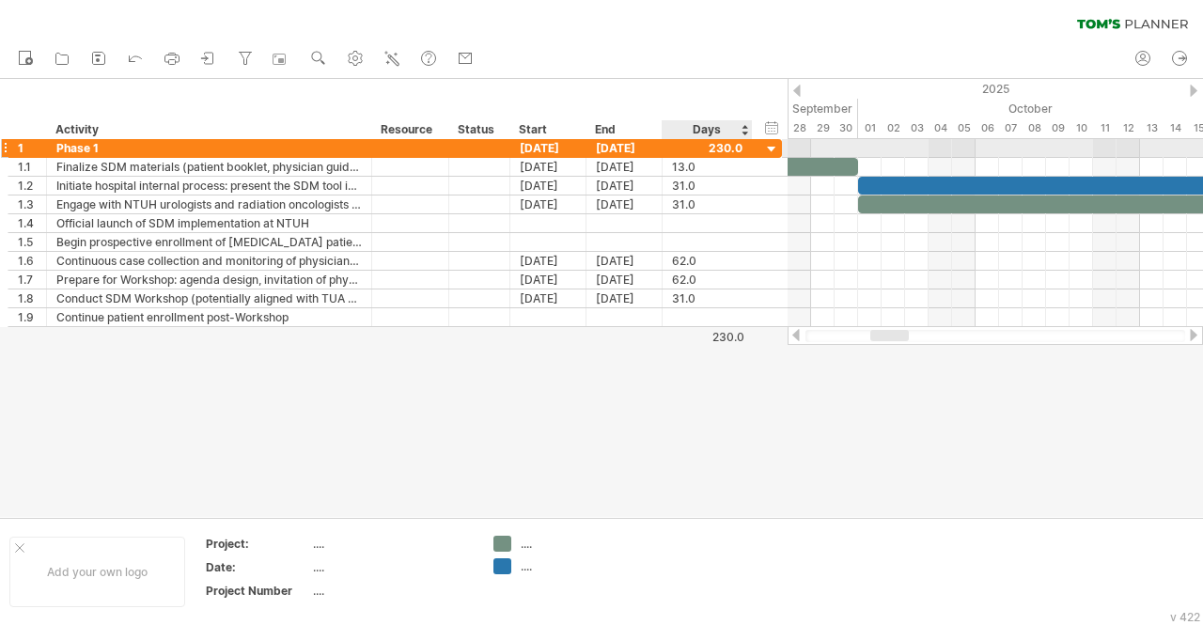
click at [769, 151] on div at bounding box center [772, 150] width 18 height 18
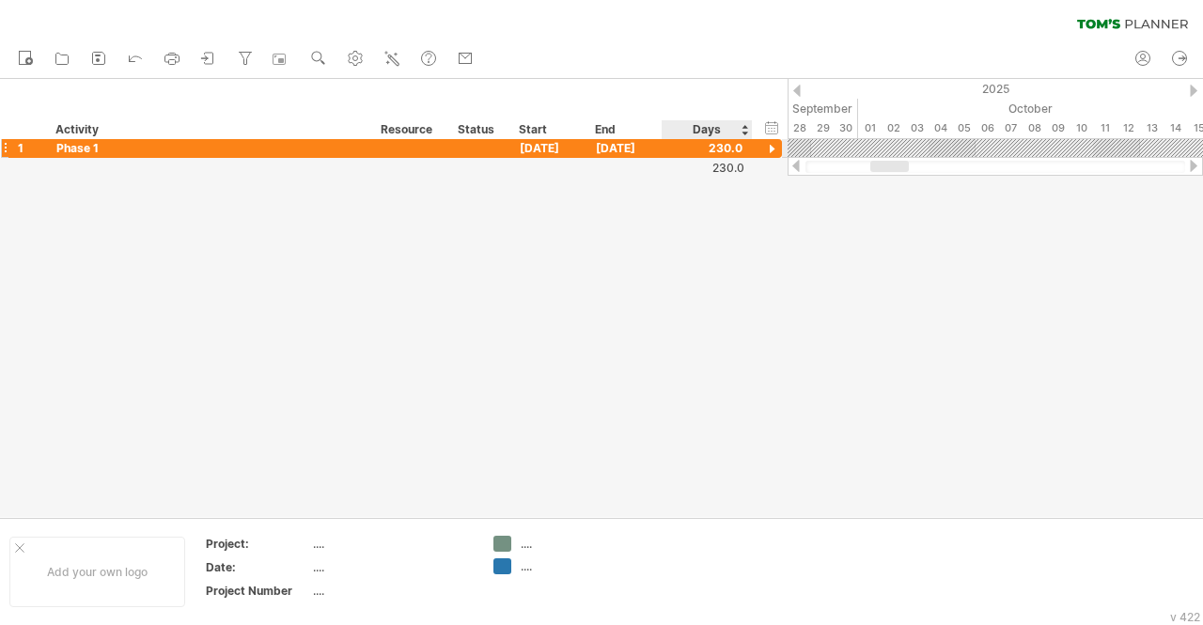
click at [769, 151] on div at bounding box center [772, 150] width 18 height 18
